Goal: Information Seeking & Learning: Learn about a topic

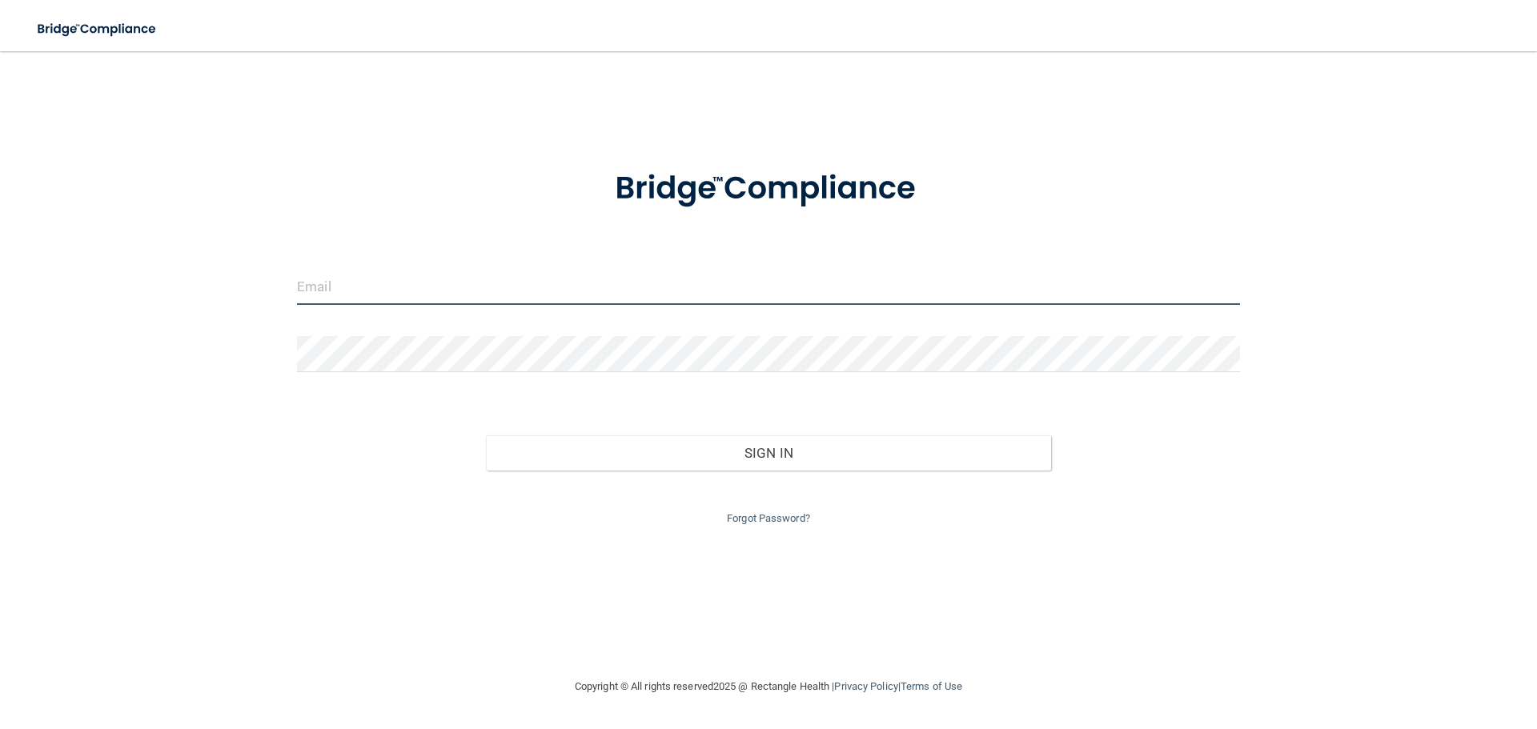
click at [379, 272] on input "email" at bounding box center [768, 287] width 943 height 36
type input "A"
type input "[EMAIL_ADDRESS][DOMAIN_NAME]"
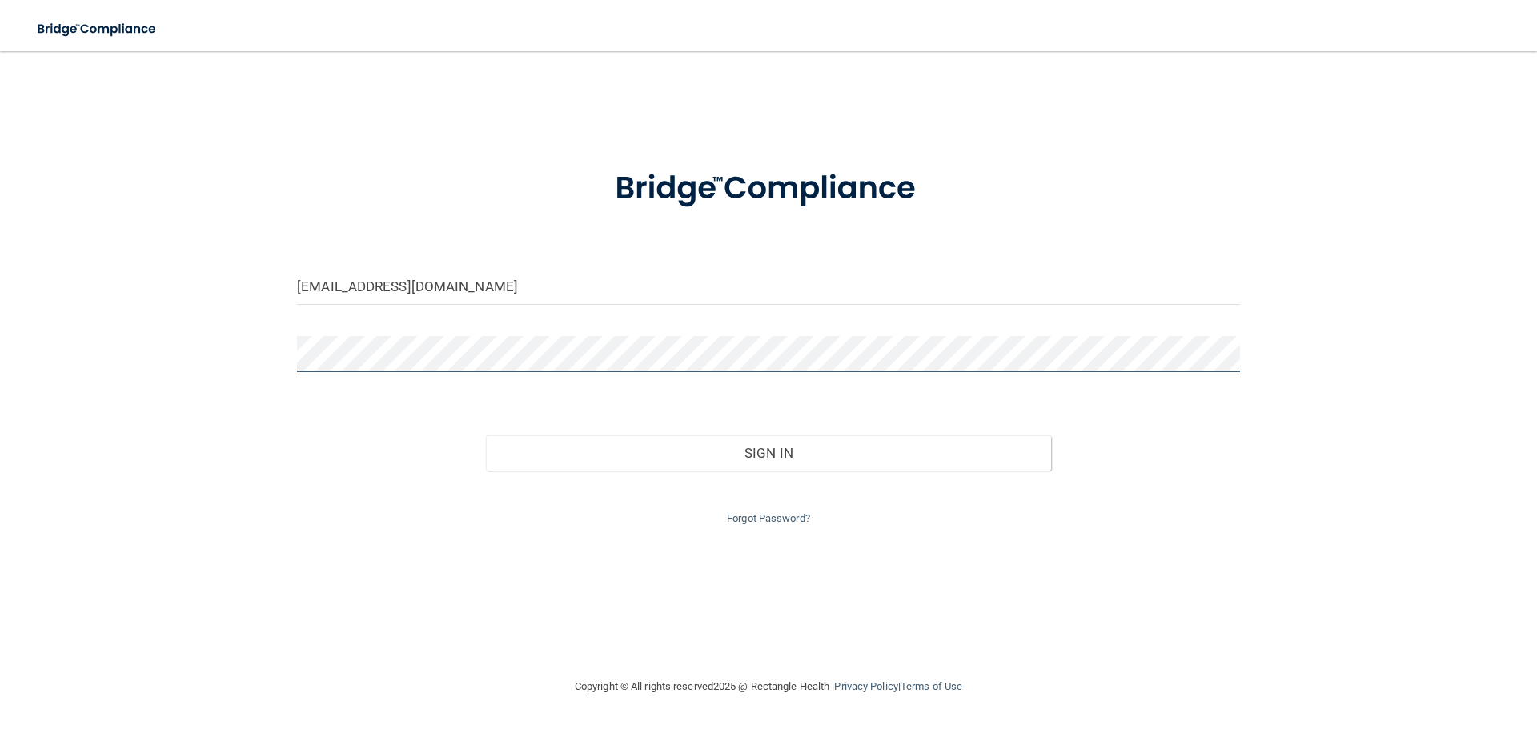
click at [486, 435] on button "Sign In" at bounding box center [769, 452] width 566 height 35
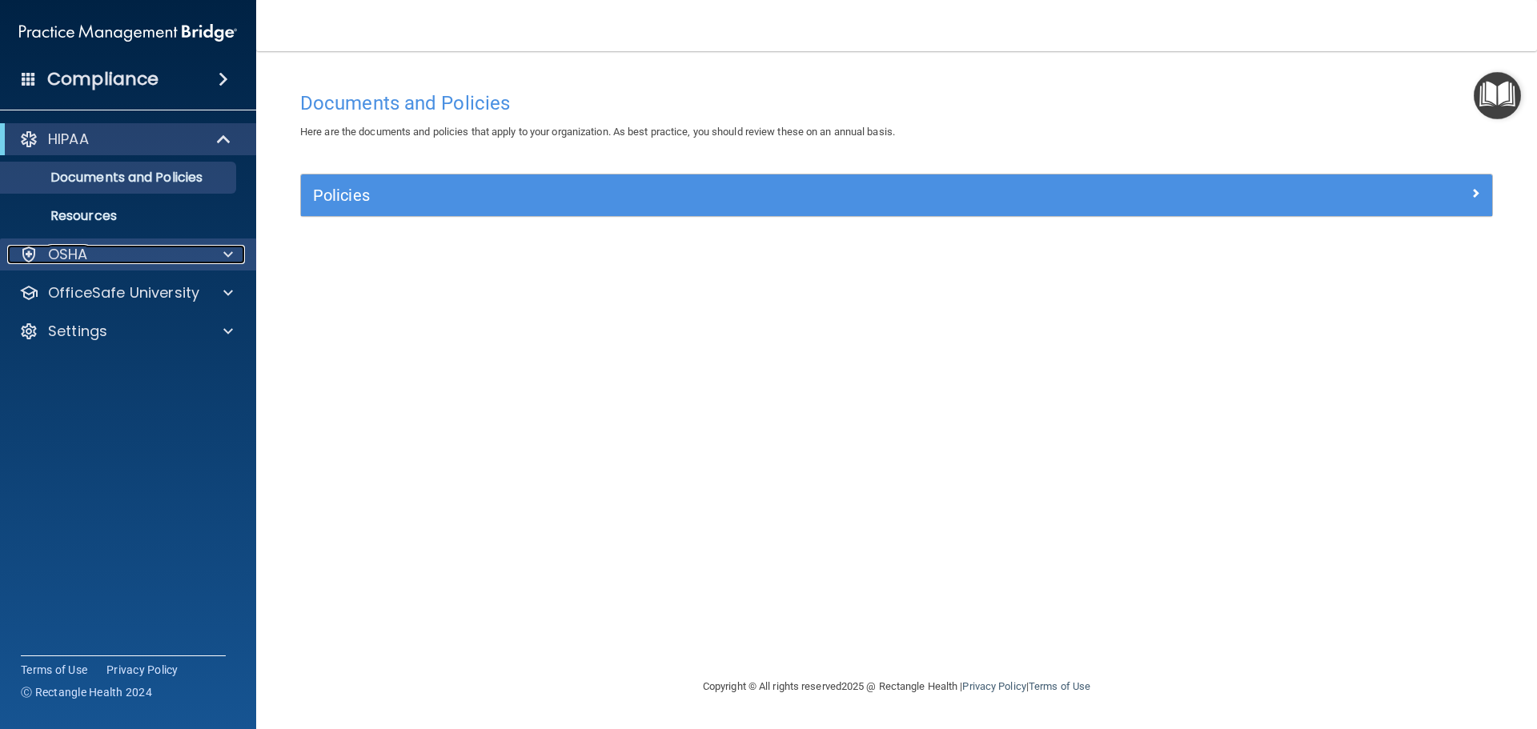
click at [95, 246] on div "OSHA" at bounding box center [106, 254] width 198 height 19
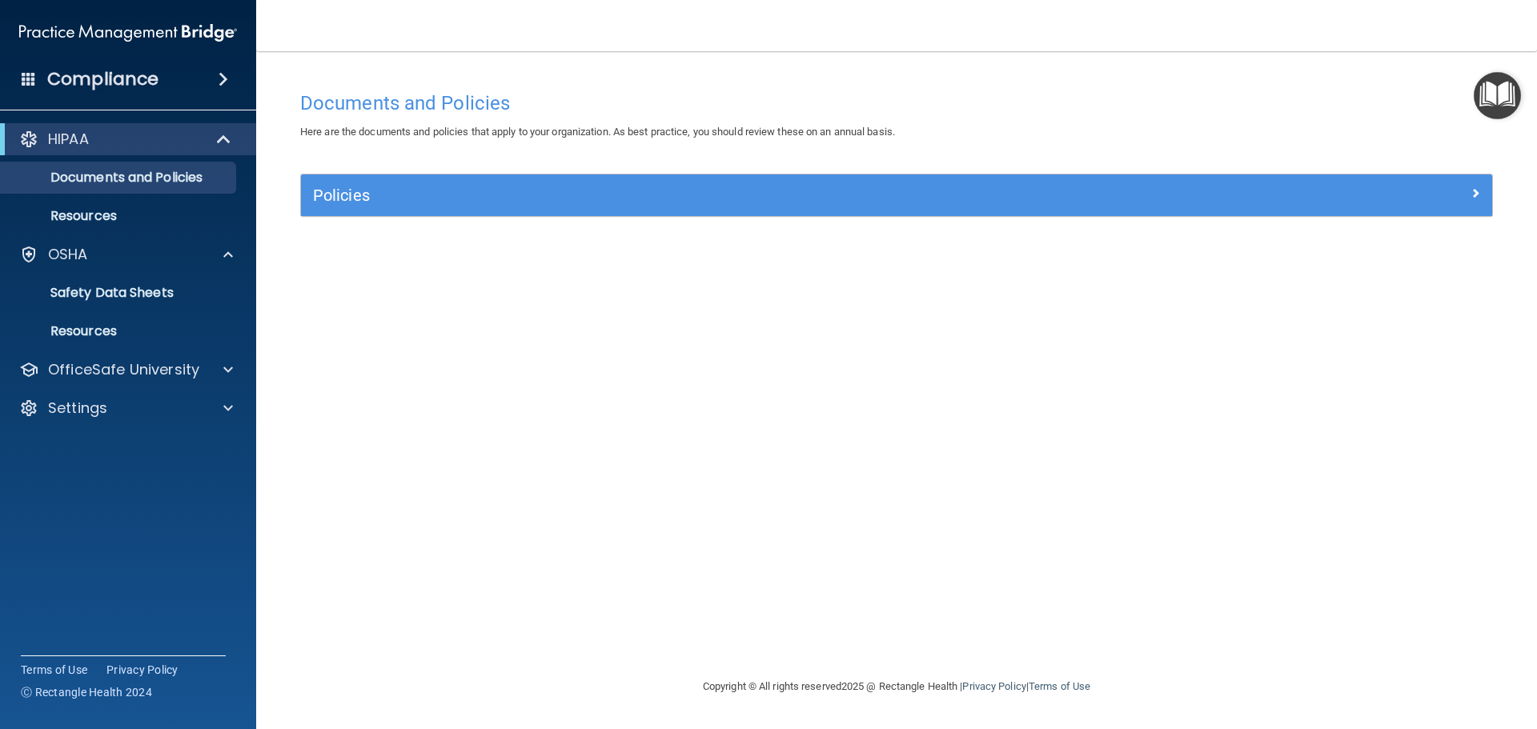
click at [1499, 90] on img "Open Resource Center" at bounding box center [1496, 95] width 47 height 47
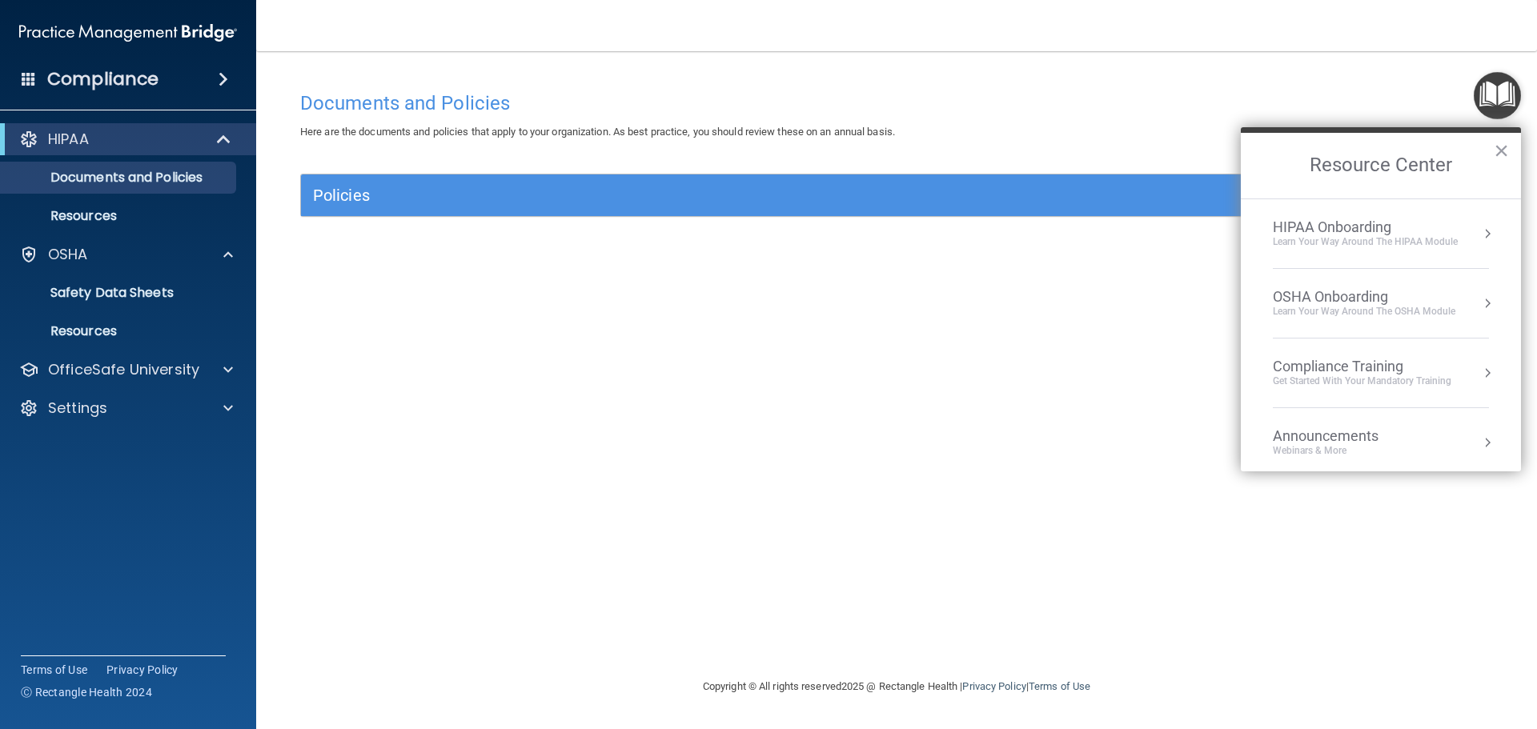
click at [1384, 239] on div "Learn Your Way around the HIPAA module" at bounding box center [1364, 242] width 185 height 14
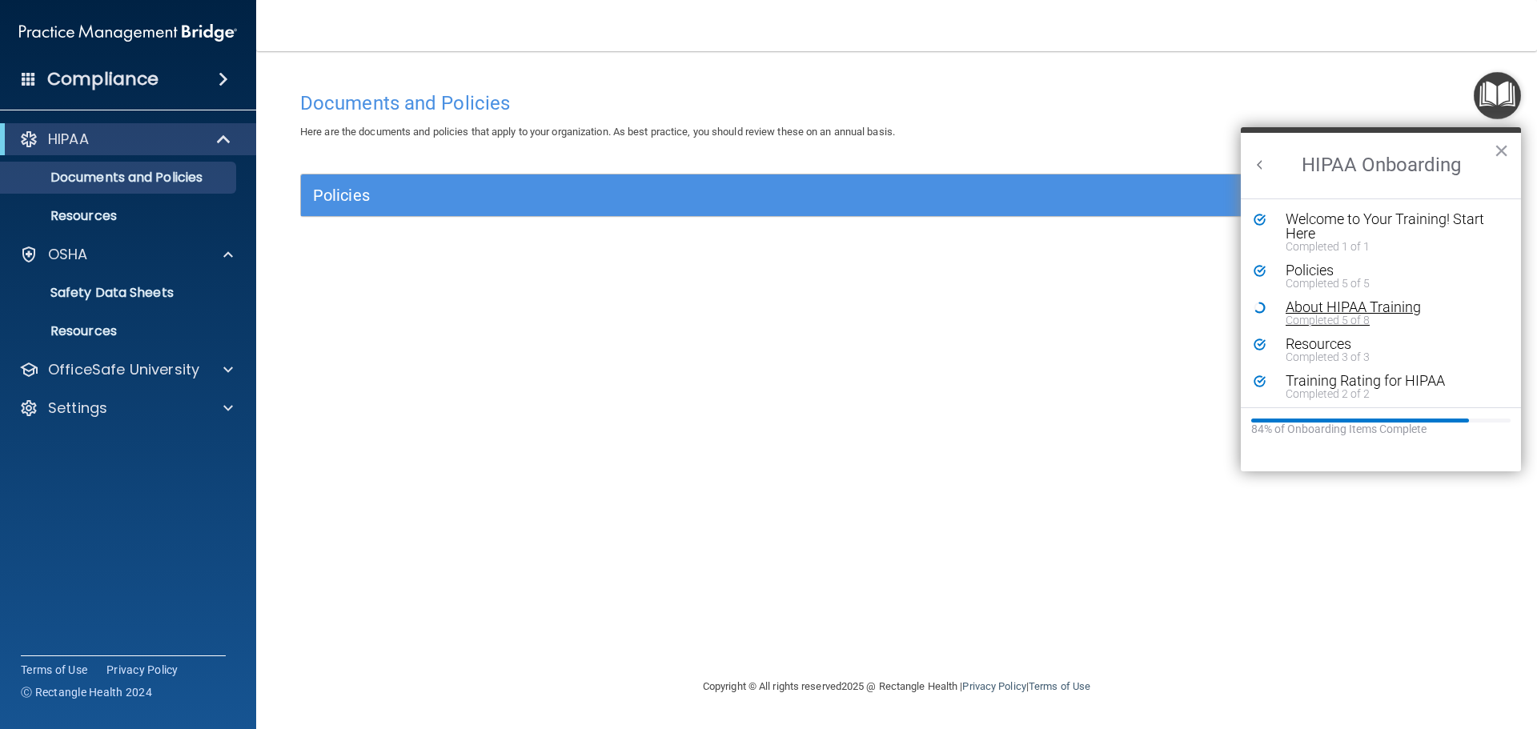
click at [1322, 315] on div "Completed 5 of 8" at bounding box center [1386, 320] width 202 height 11
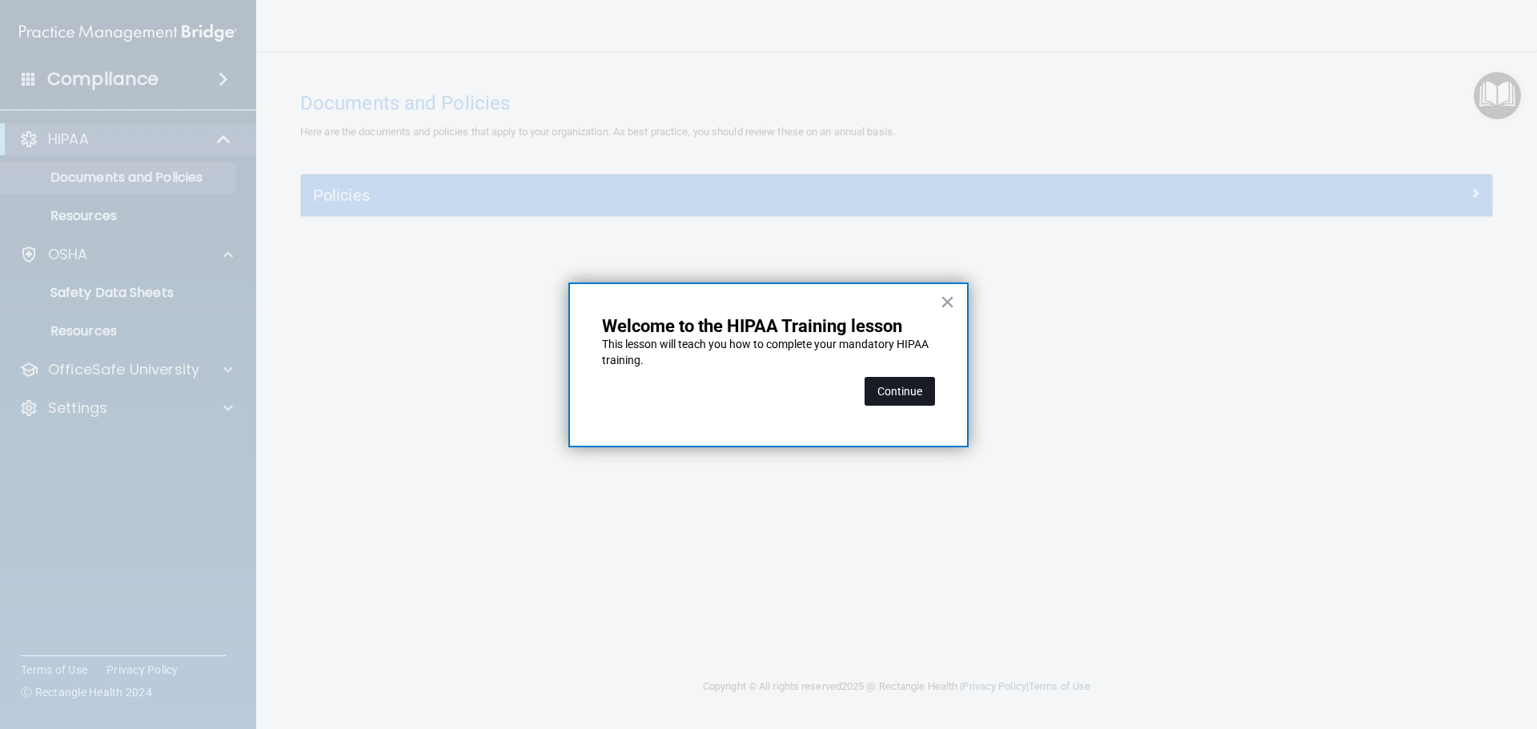
click at [889, 385] on button "Continue" at bounding box center [899, 391] width 70 height 29
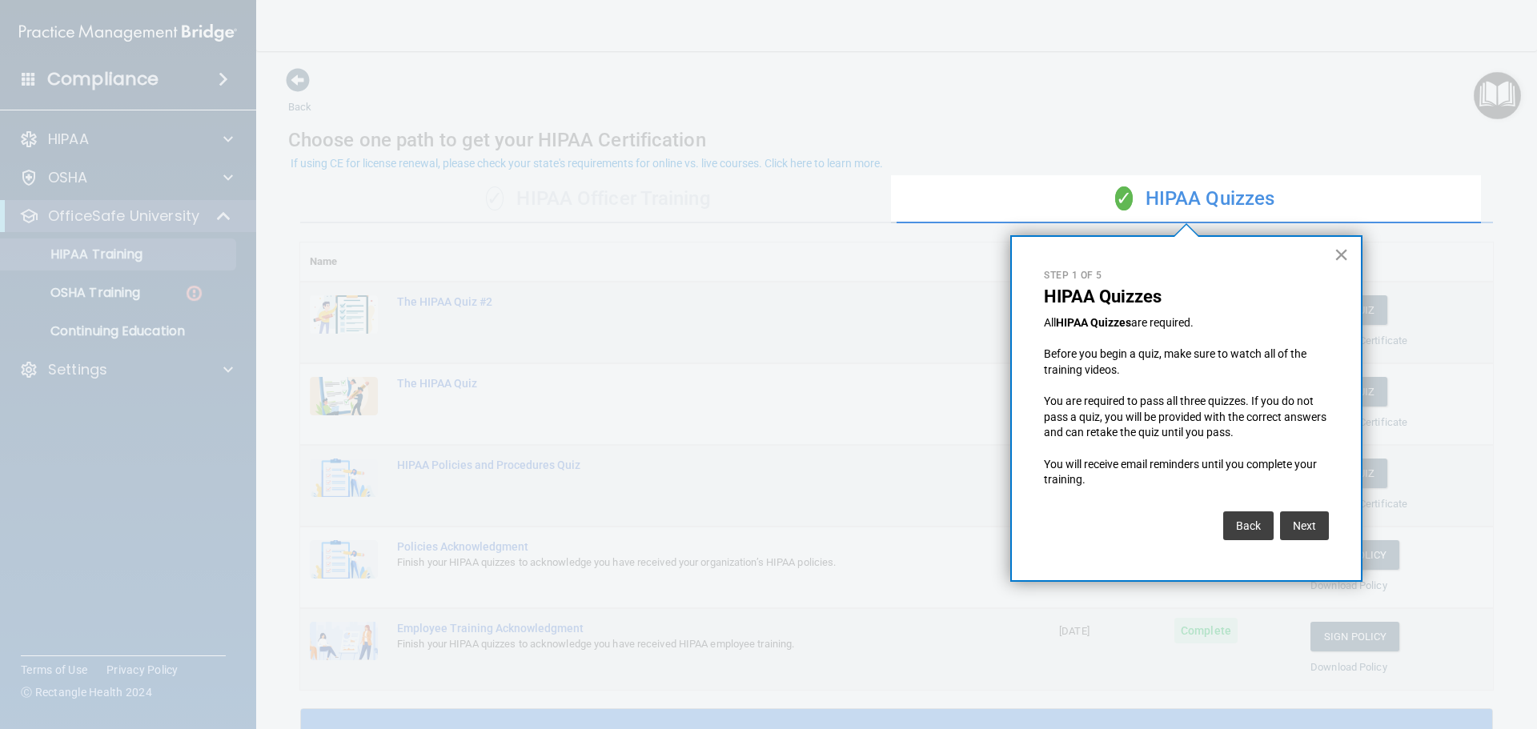
click at [1345, 250] on button "×" at bounding box center [1340, 255] width 15 height 26
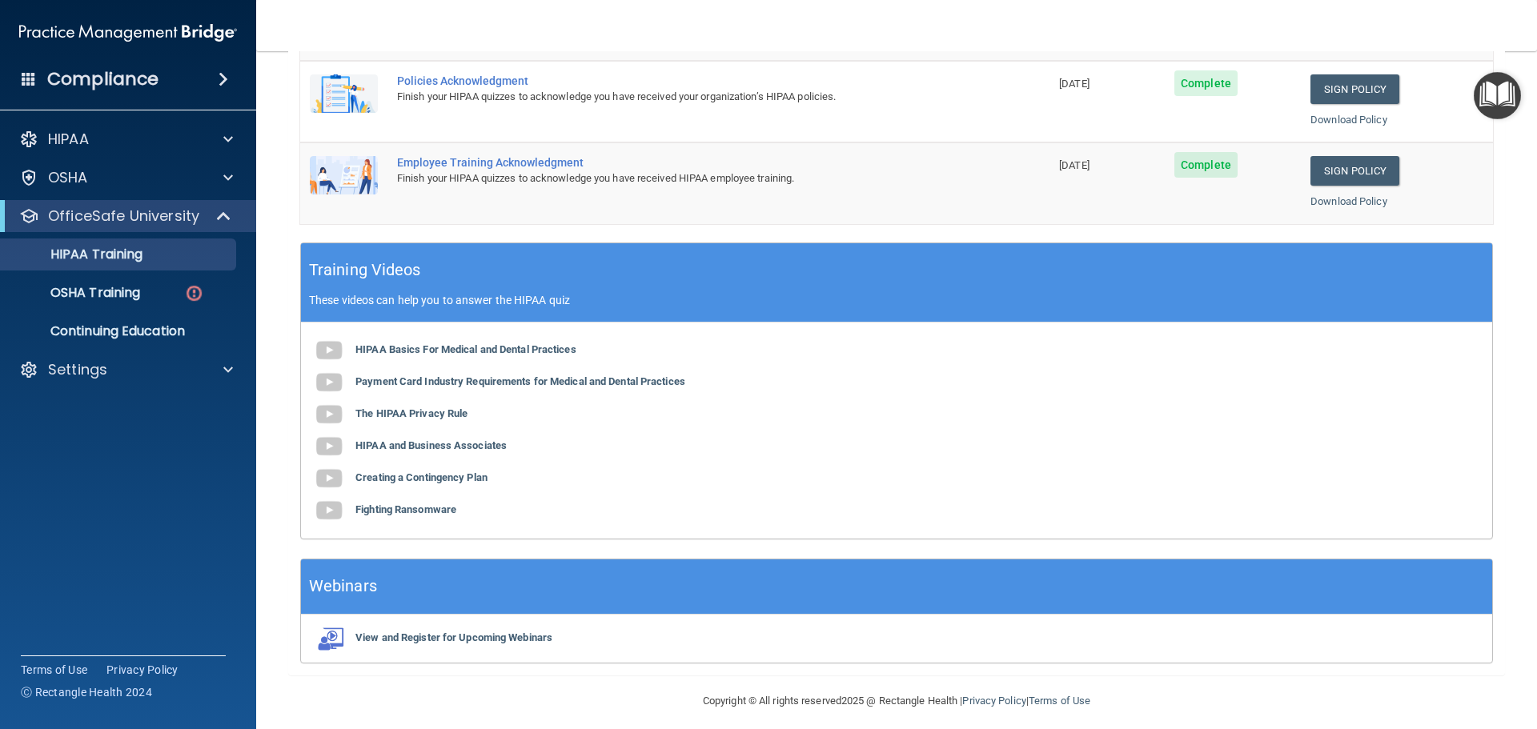
scroll to position [476, 0]
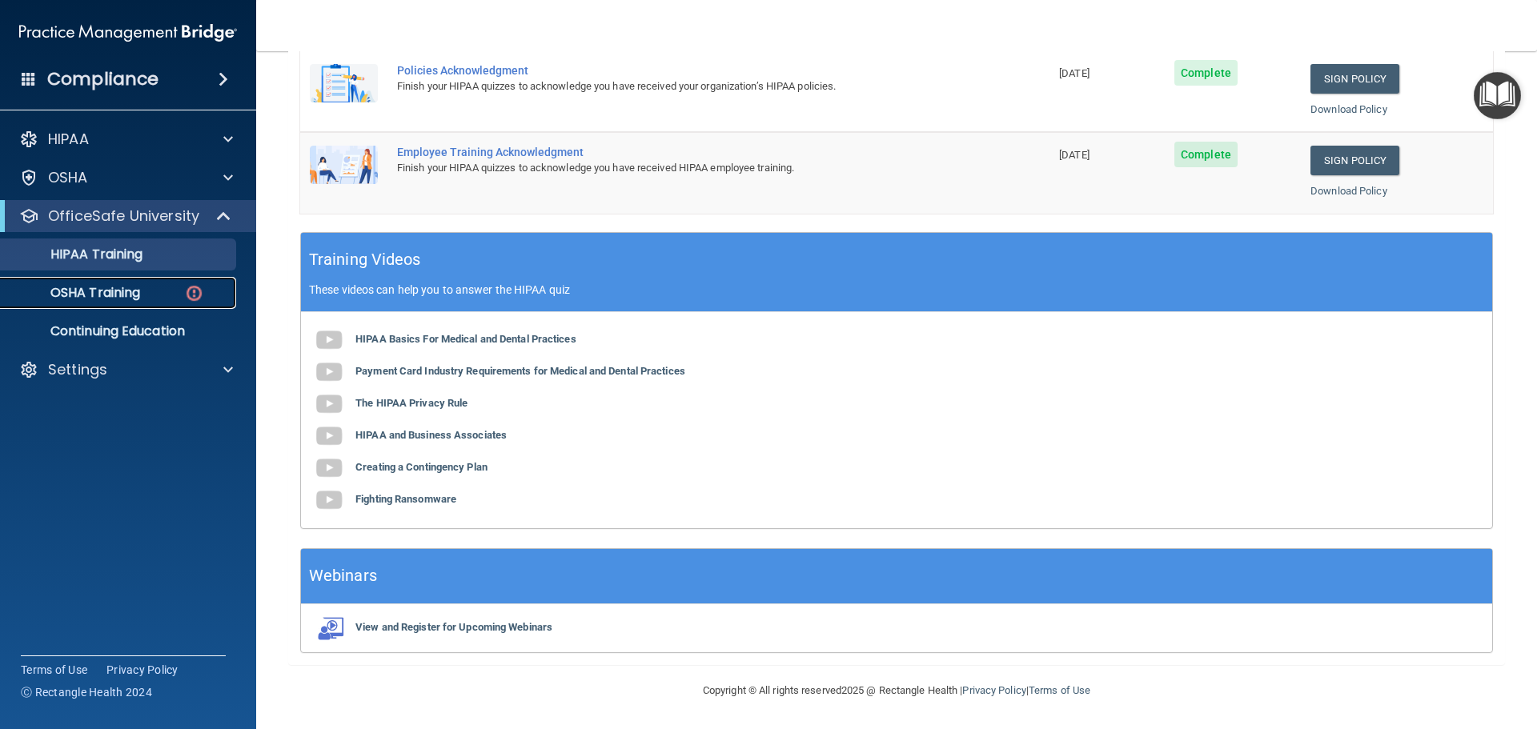
click at [97, 291] on p "OSHA Training" at bounding box center [75, 293] width 130 height 16
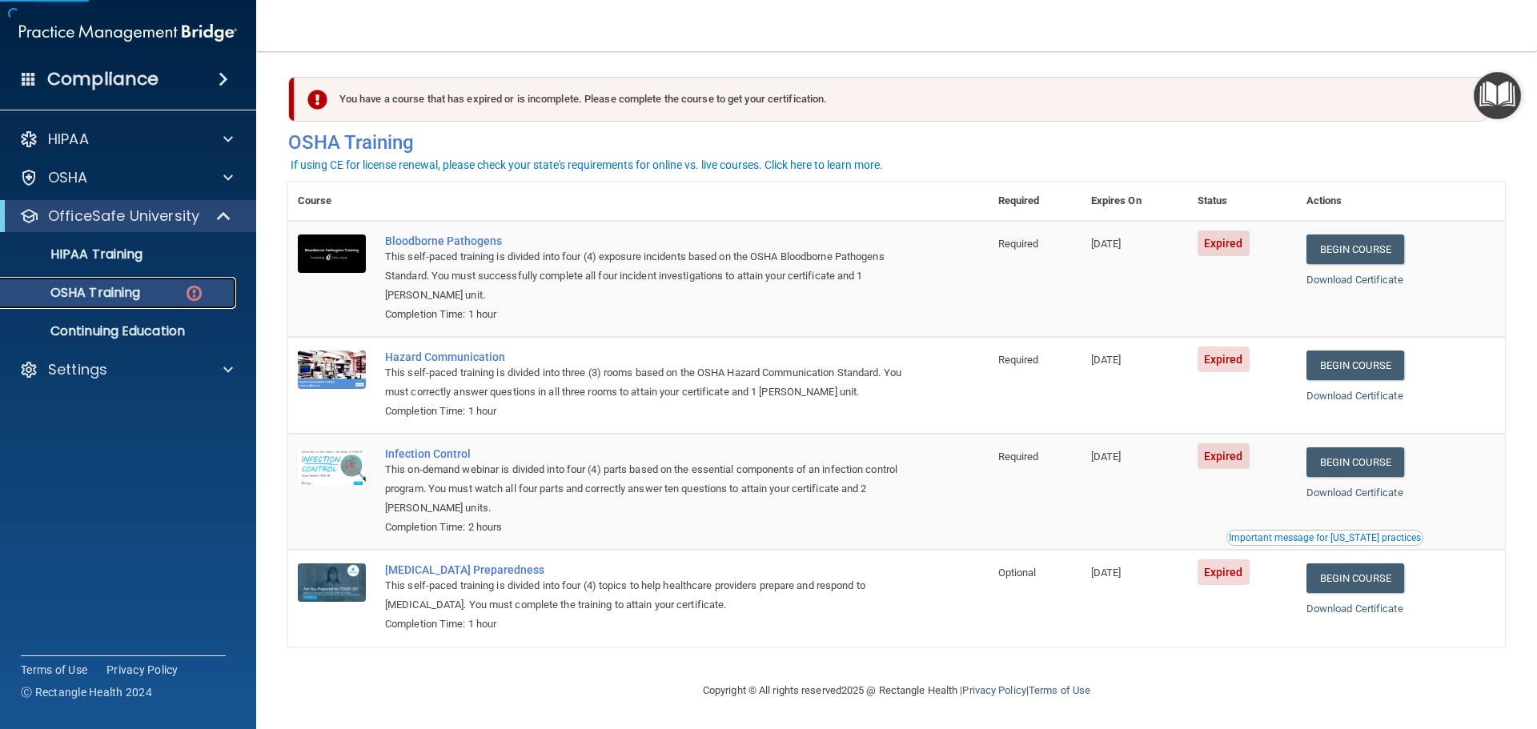
scroll to position [7, 0]
click at [180, 329] on p "Continuing Education" at bounding box center [119, 331] width 218 height 16
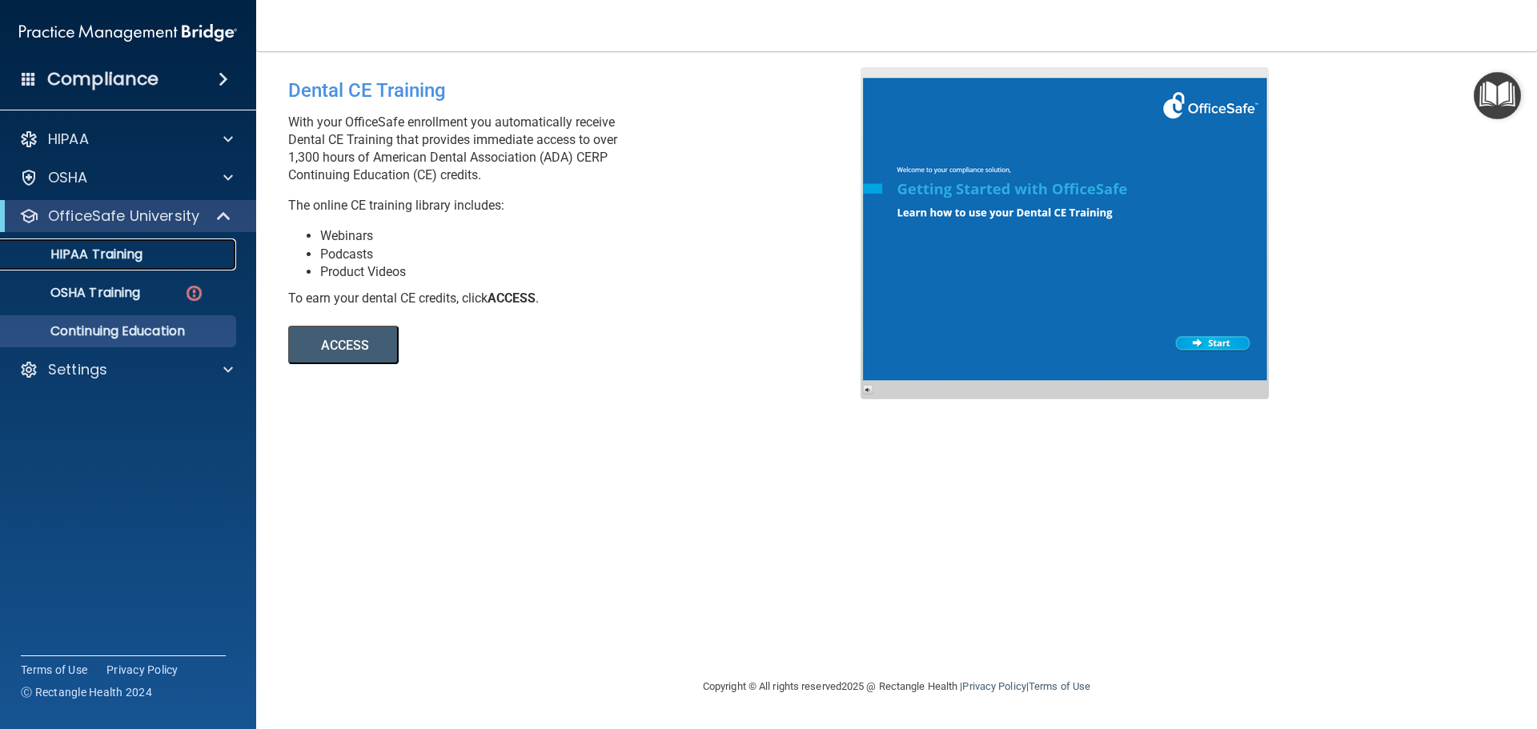
click at [104, 245] on link "HIPAA Training" at bounding box center [110, 254] width 252 height 32
